Goal: Transaction & Acquisition: Book appointment/travel/reservation

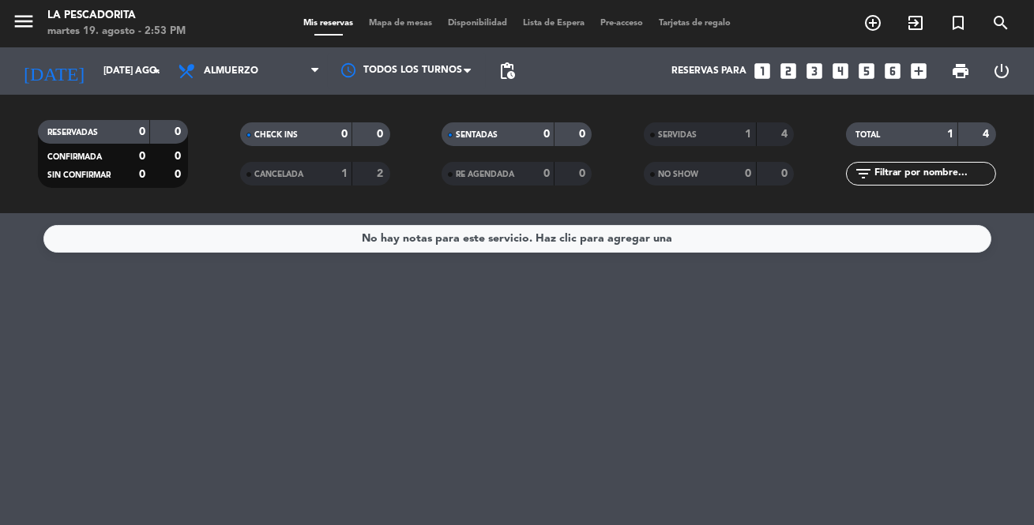
click at [778, 71] on icon "looks_two" at bounding box center [788, 71] width 21 height 21
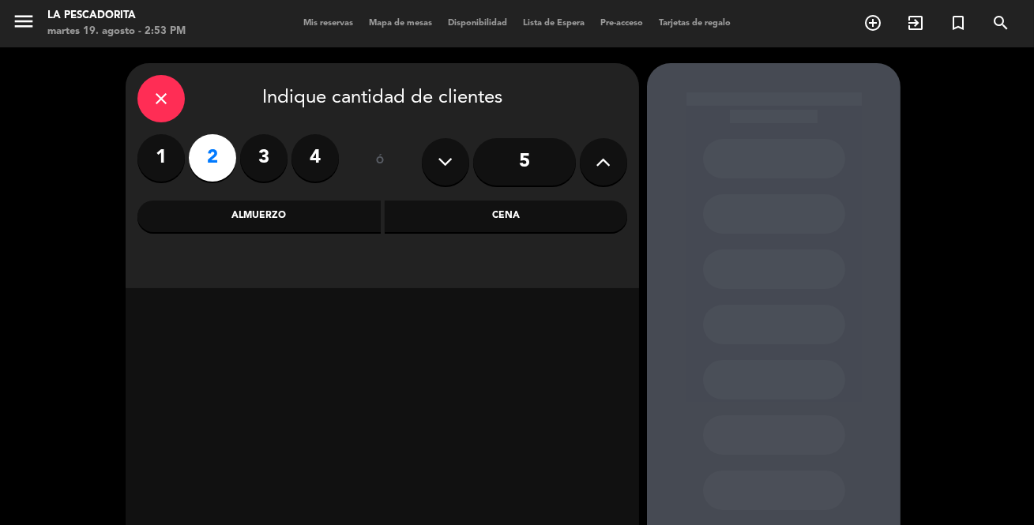
click at [458, 211] on div "Cena" at bounding box center [506, 217] width 243 height 32
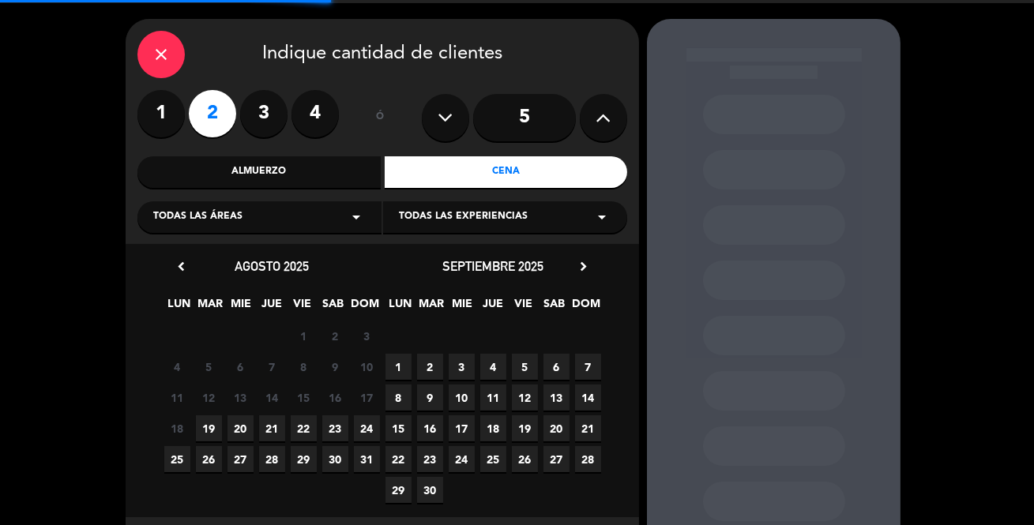
scroll to position [88, 0]
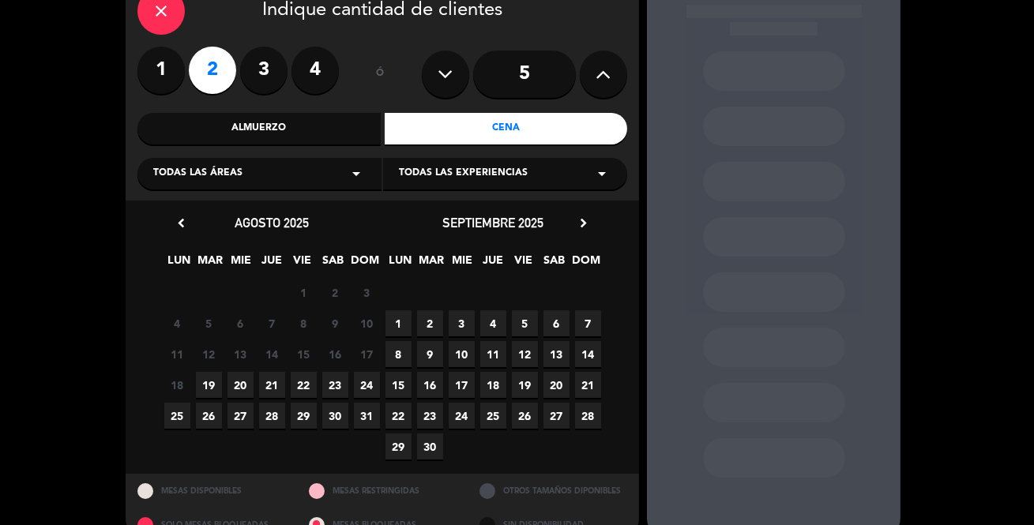
click at [271, 386] on span "21" at bounding box center [272, 385] width 26 height 26
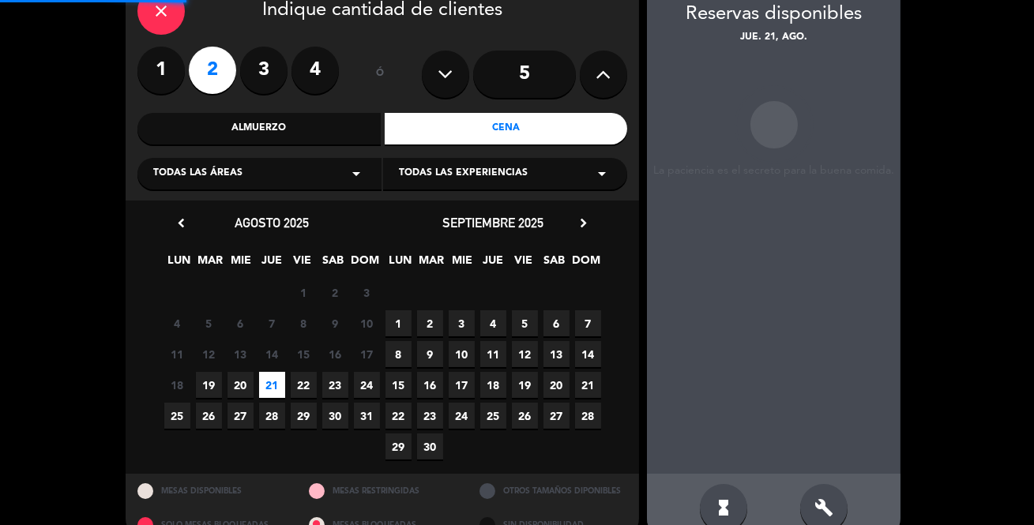
scroll to position [63, 0]
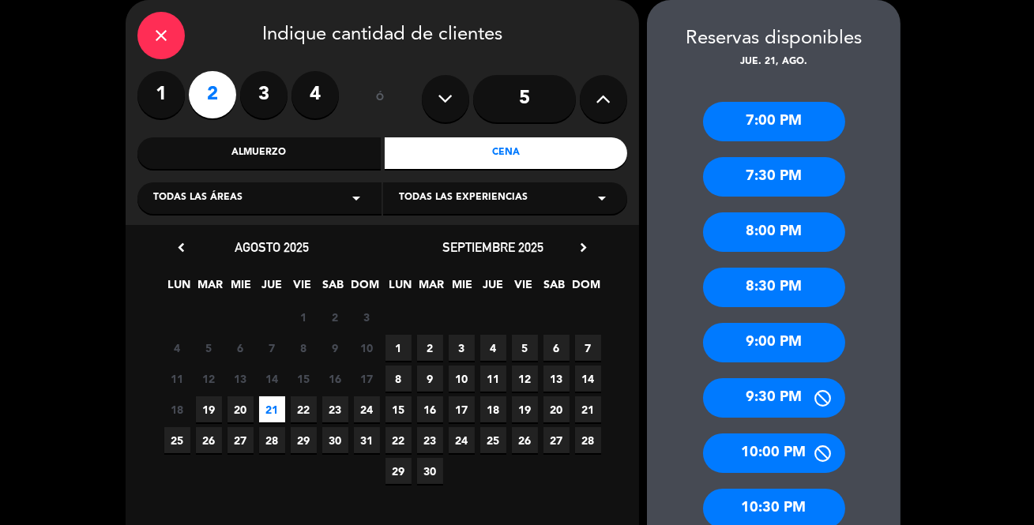
click at [799, 282] on div "8:30 PM" at bounding box center [774, 288] width 142 height 40
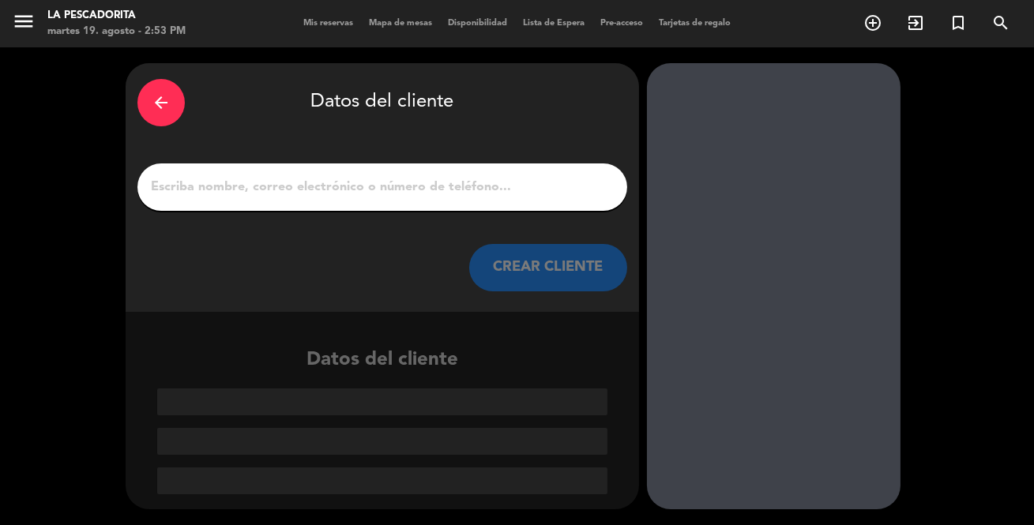
click at [500, 194] on input "1" at bounding box center [382, 187] width 466 height 22
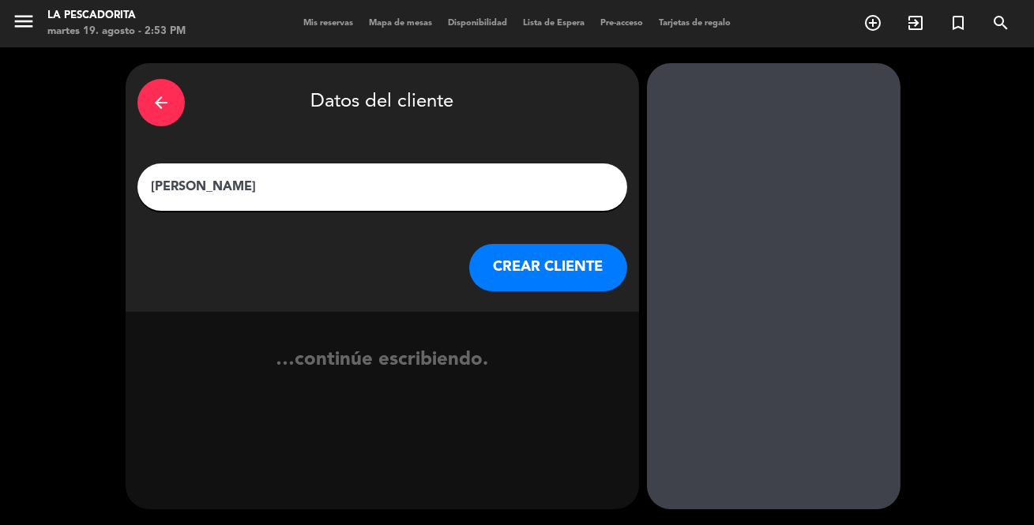
type input "[PERSON_NAME]"
click at [506, 284] on button "CREAR CLIENTE" at bounding box center [548, 267] width 158 height 47
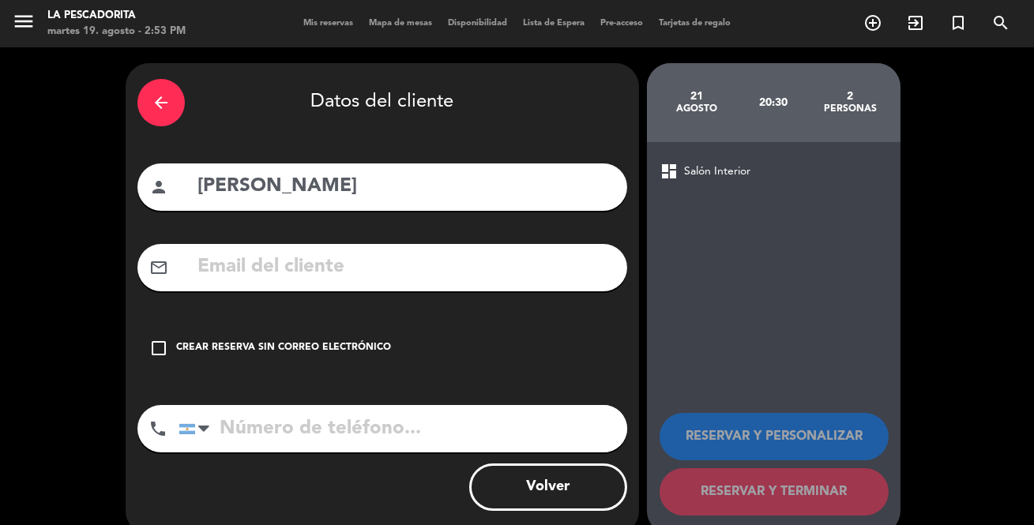
click at [329, 342] on div "Crear reserva sin correo electrónico" at bounding box center [283, 349] width 215 height 16
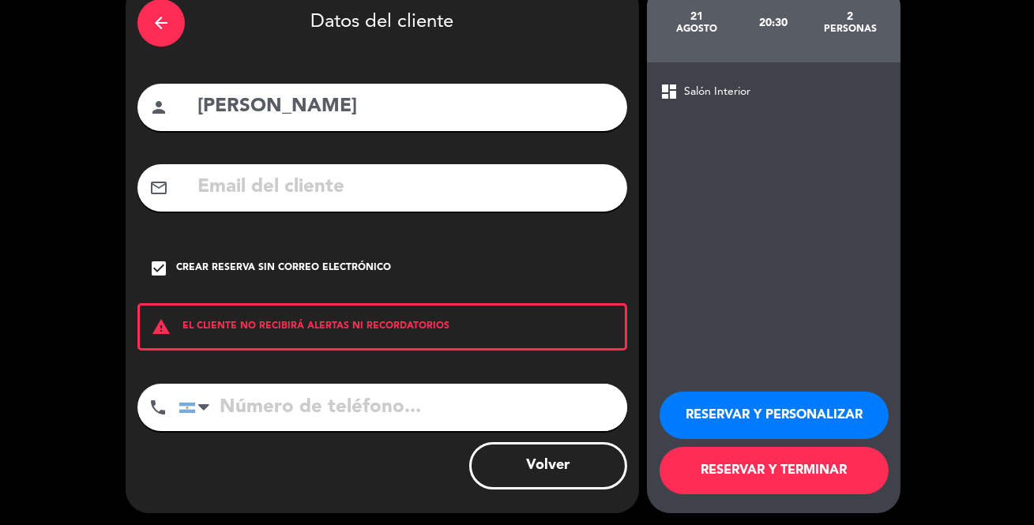
scroll to position [84, 0]
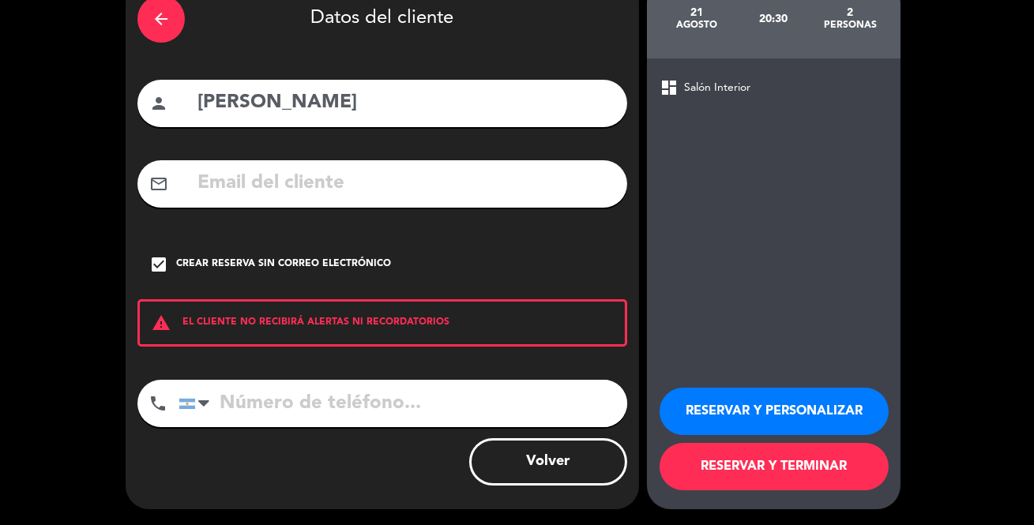
click at [372, 395] on input "tel" at bounding box center [403, 403] width 449 height 47
type input "3814489000"
click at [762, 422] on button "RESERVAR Y PERSONALIZAR" at bounding box center [774, 411] width 229 height 47
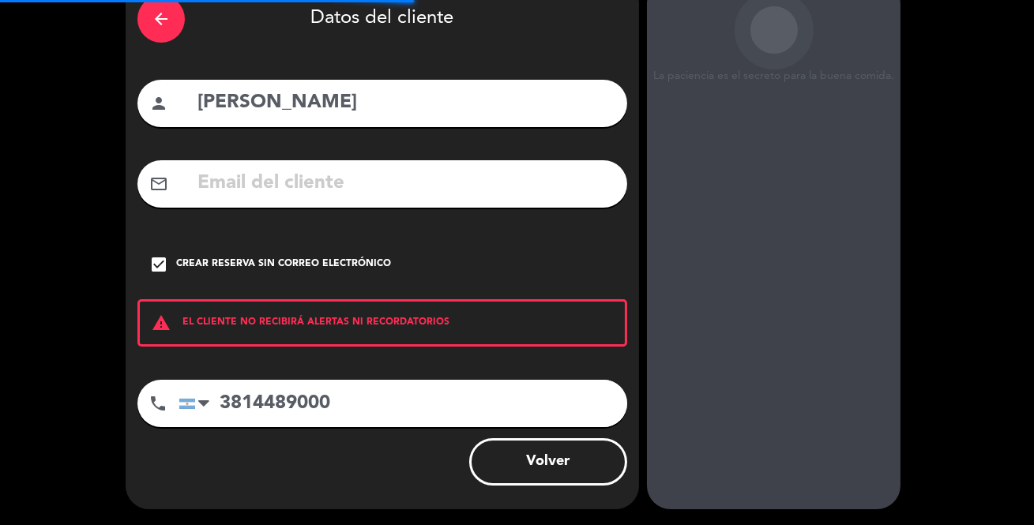
scroll to position [63, 0]
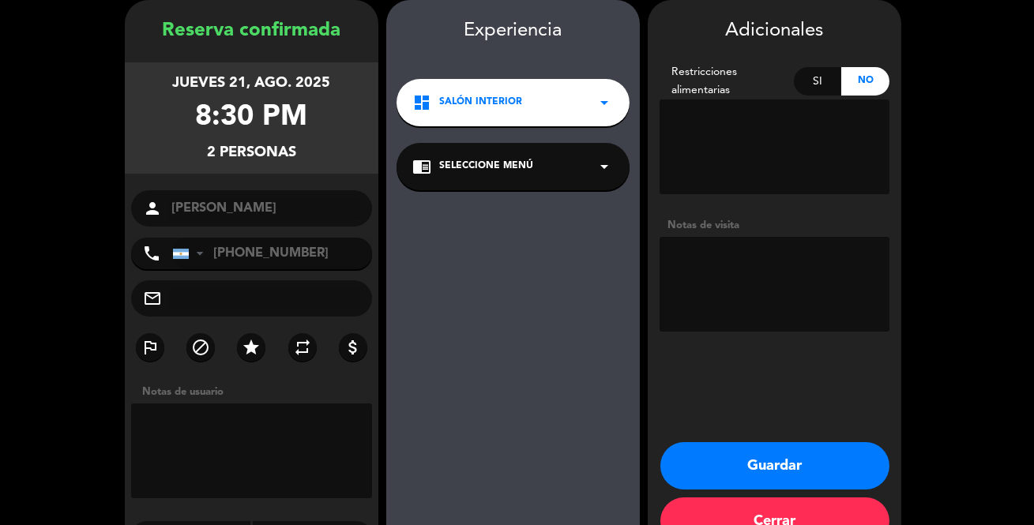
click at [747, 470] on button "Guardar" at bounding box center [775, 465] width 229 height 47
